Goal: Task Accomplishment & Management: Complete application form

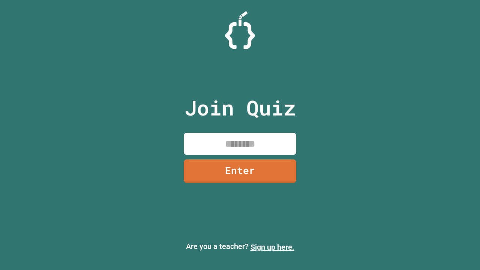
click at [272, 247] on link "Sign up here." at bounding box center [273, 247] width 44 height 9
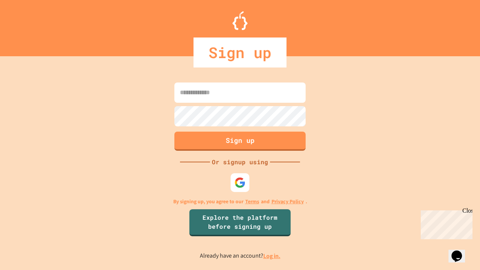
click at [272, 256] on link "Log in." at bounding box center [271, 256] width 17 height 8
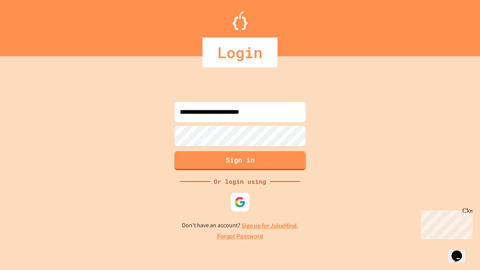
type input "**********"
